Goal: Ask a question: Seek information or help from site administrators or community

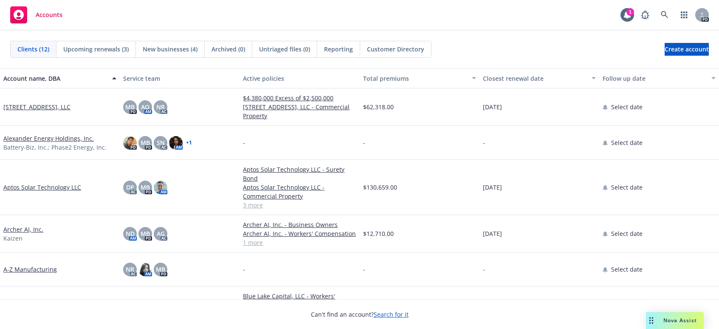
click at [684, 321] on span "Nova Assist" at bounding box center [681, 319] width 34 height 7
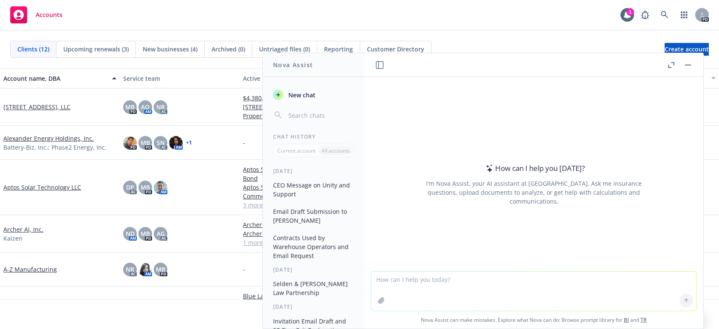
click at [486, 289] on textarea at bounding box center [533, 290] width 325 height 39
type textarea "in a BOP policy, is glass expenses the same as glass coverage"
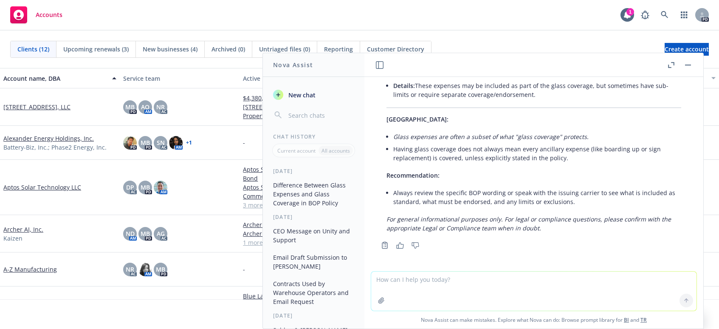
scroll to position [257, 0]
click at [569, 186] on div "Glass expenses and glass coverage in a Business Owners Policy (BOP) are related…" at bounding box center [534, 44] width 312 height 382
